Goal: Information Seeking & Learning: Learn about a topic

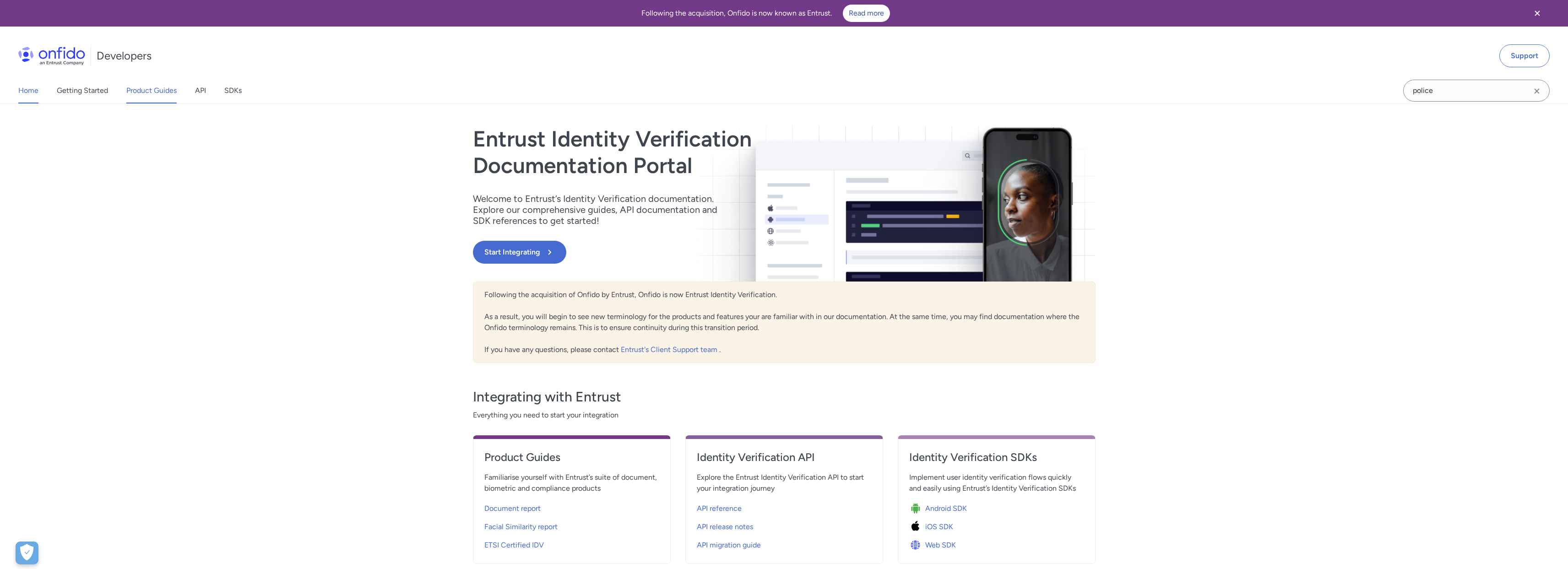
click at [134, 94] on link "Product Guides" at bounding box center [152, 90] width 51 height 25
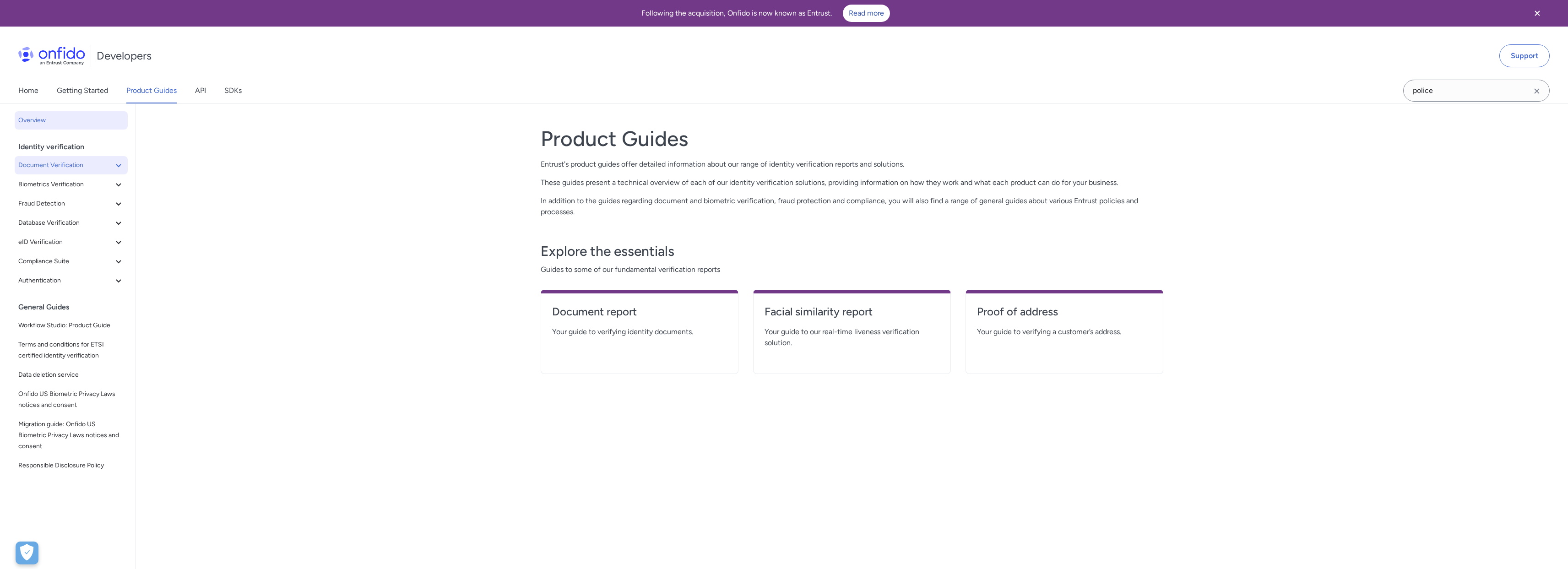
click at [113, 164] on icon at bounding box center [118, 165] width 11 height 11
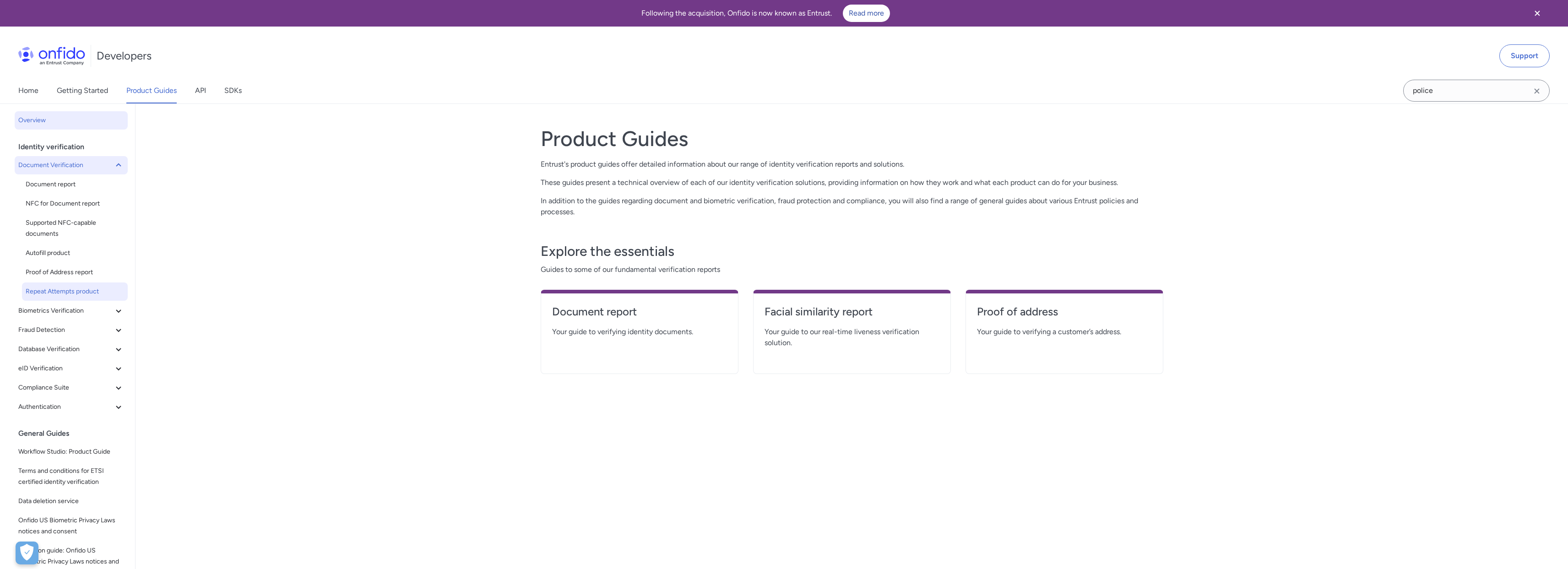
click at [88, 289] on span "Repeat Attempts product" at bounding box center [74, 292] width 98 height 11
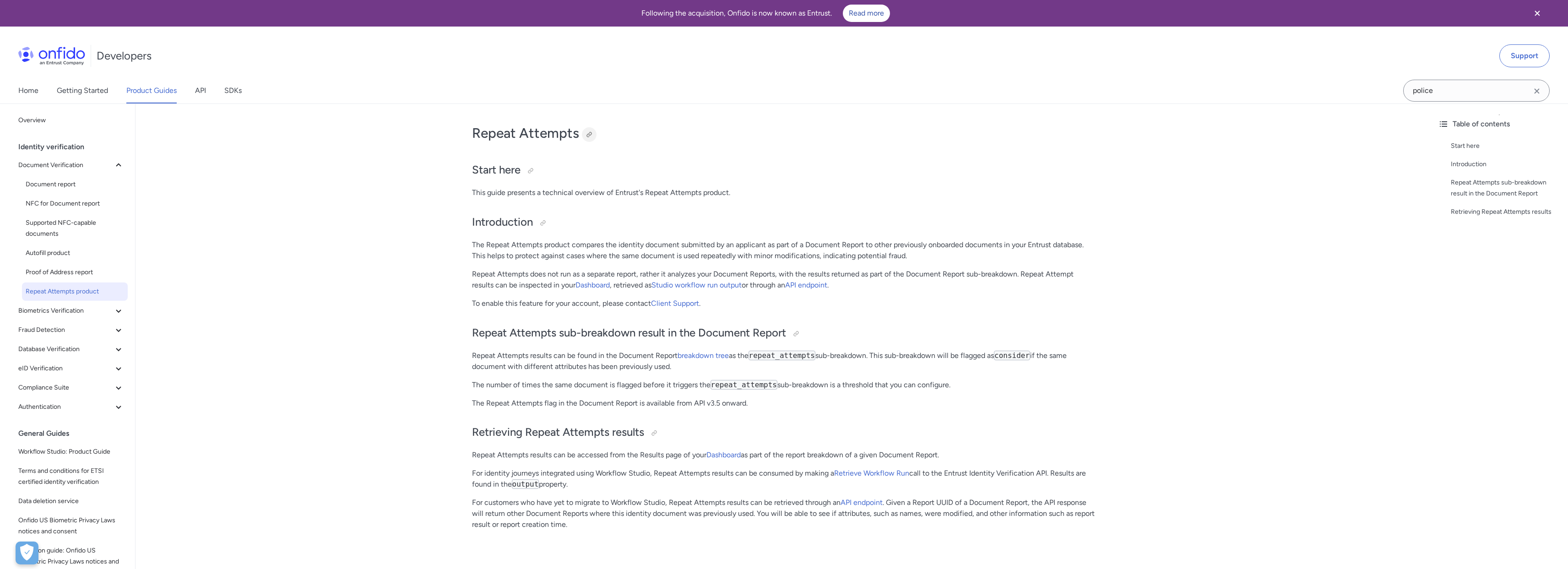
click at [589, 134] on div at bounding box center [589, 135] width 7 height 7
click at [45, 249] on span "Autofill product" at bounding box center [74, 253] width 98 height 11
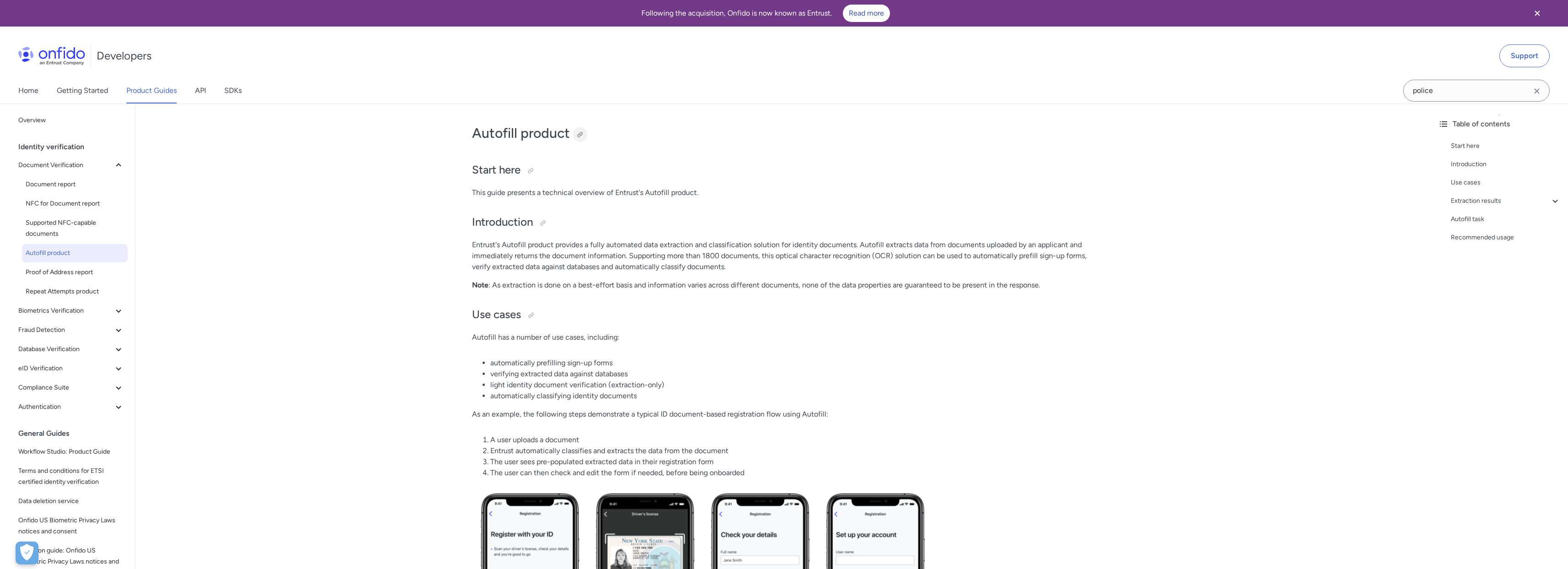
click at [579, 134] on div at bounding box center [580, 135] width 7 height 7
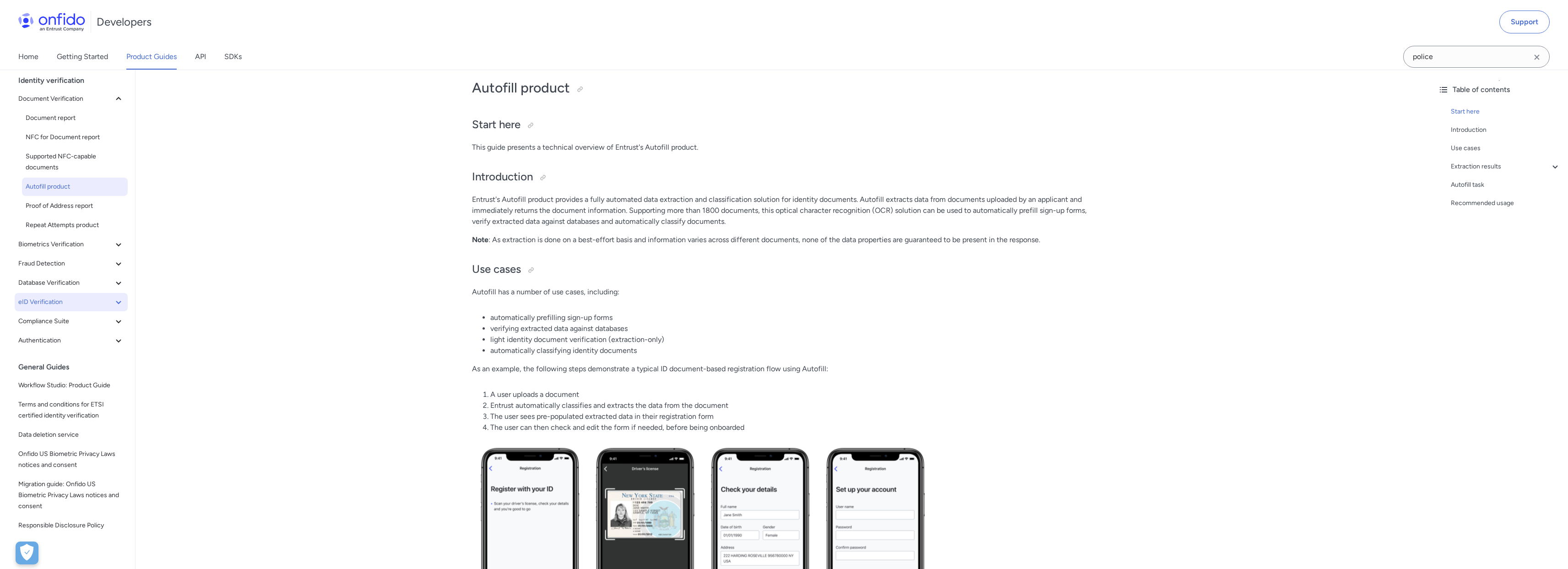
scroll to position [29, 0]
click at [228, 60] on link "SDKs" at bounding box center [232, 57] width 17 height 25
